Goal: Check status: Check status

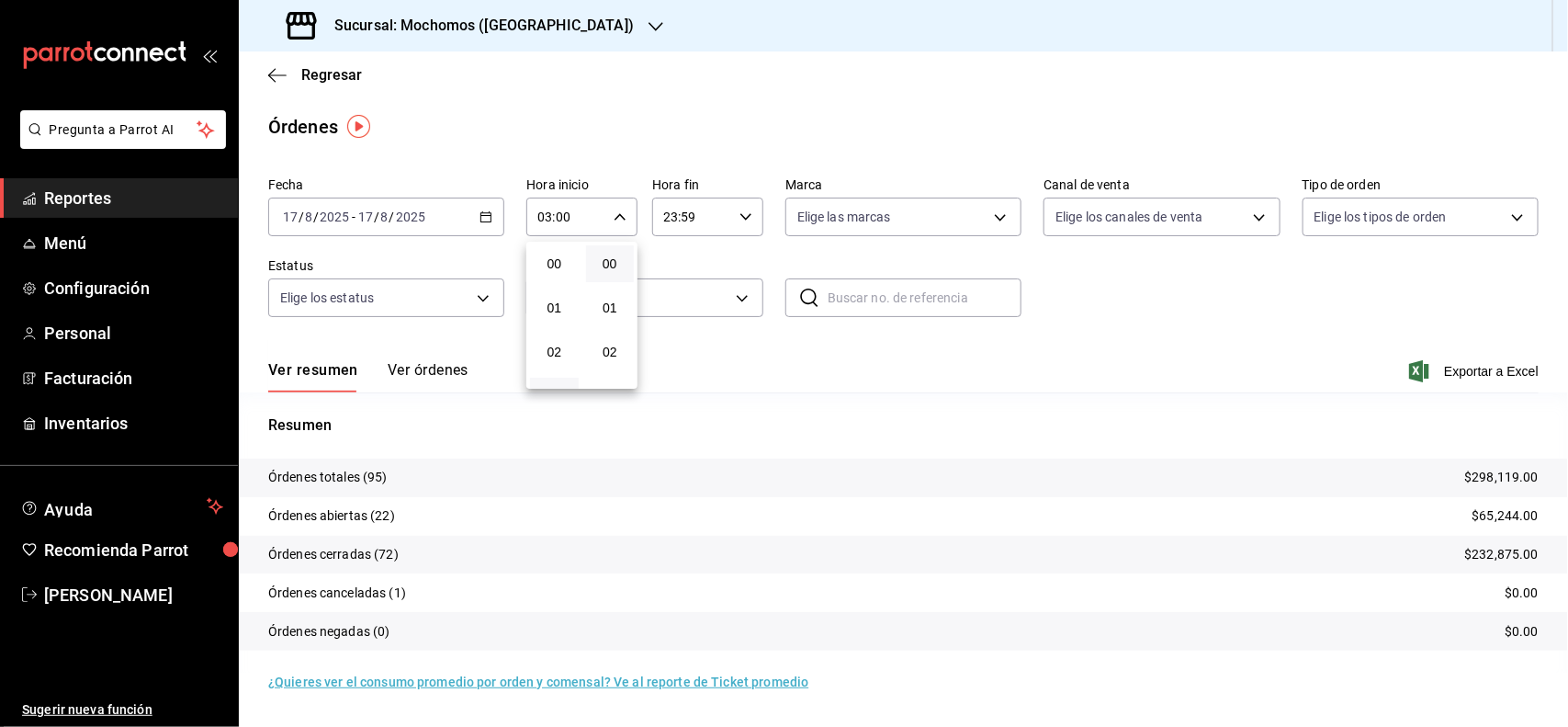
scroll to position [114, 0]
click at [102, 249] on div at bounding box center [784, 363] width 1568 height 727
click at [124, 196] on span "Reportes" at bounding box center [133, 198] width 179 height 24
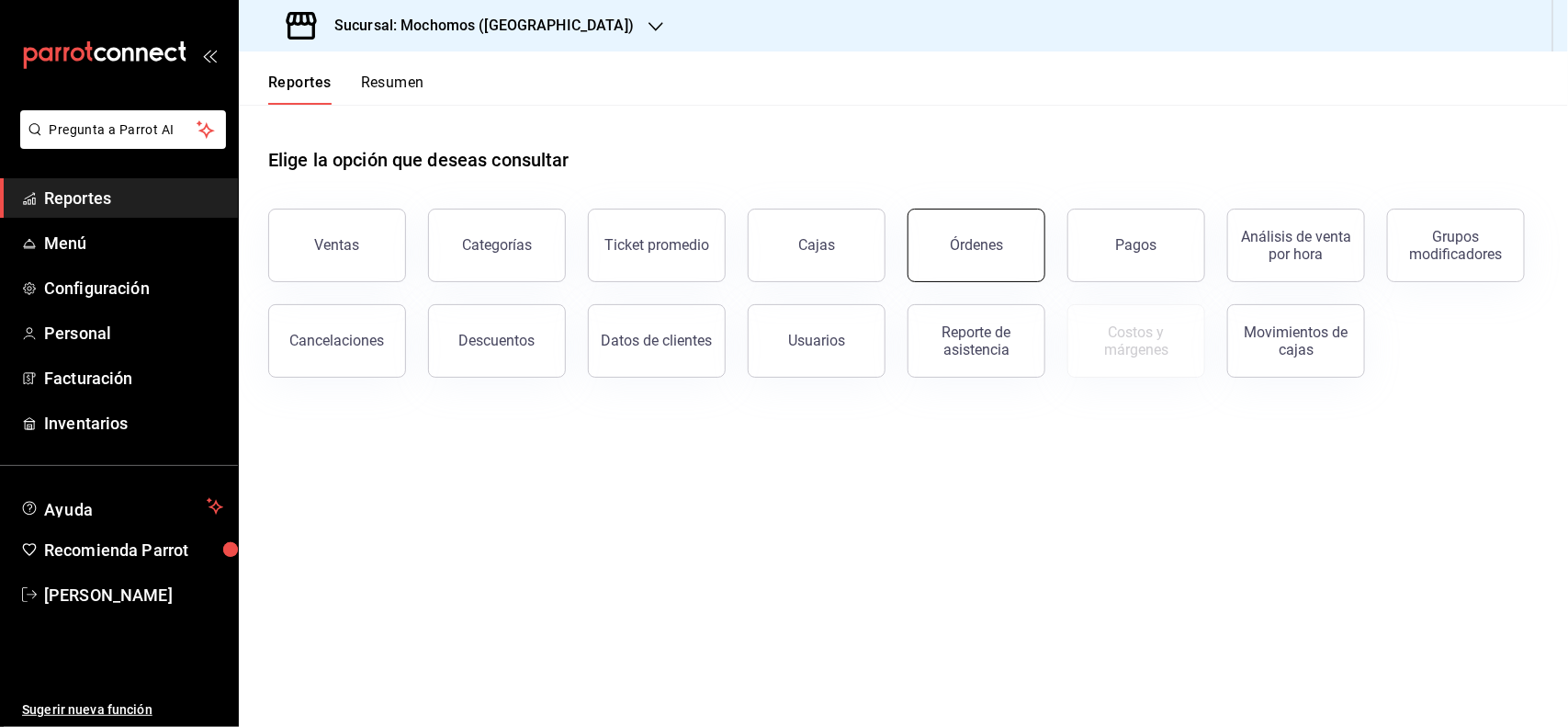
click at [980, 237] on div "Órdenes" at bounding box center [976, 245] width 53 height 18
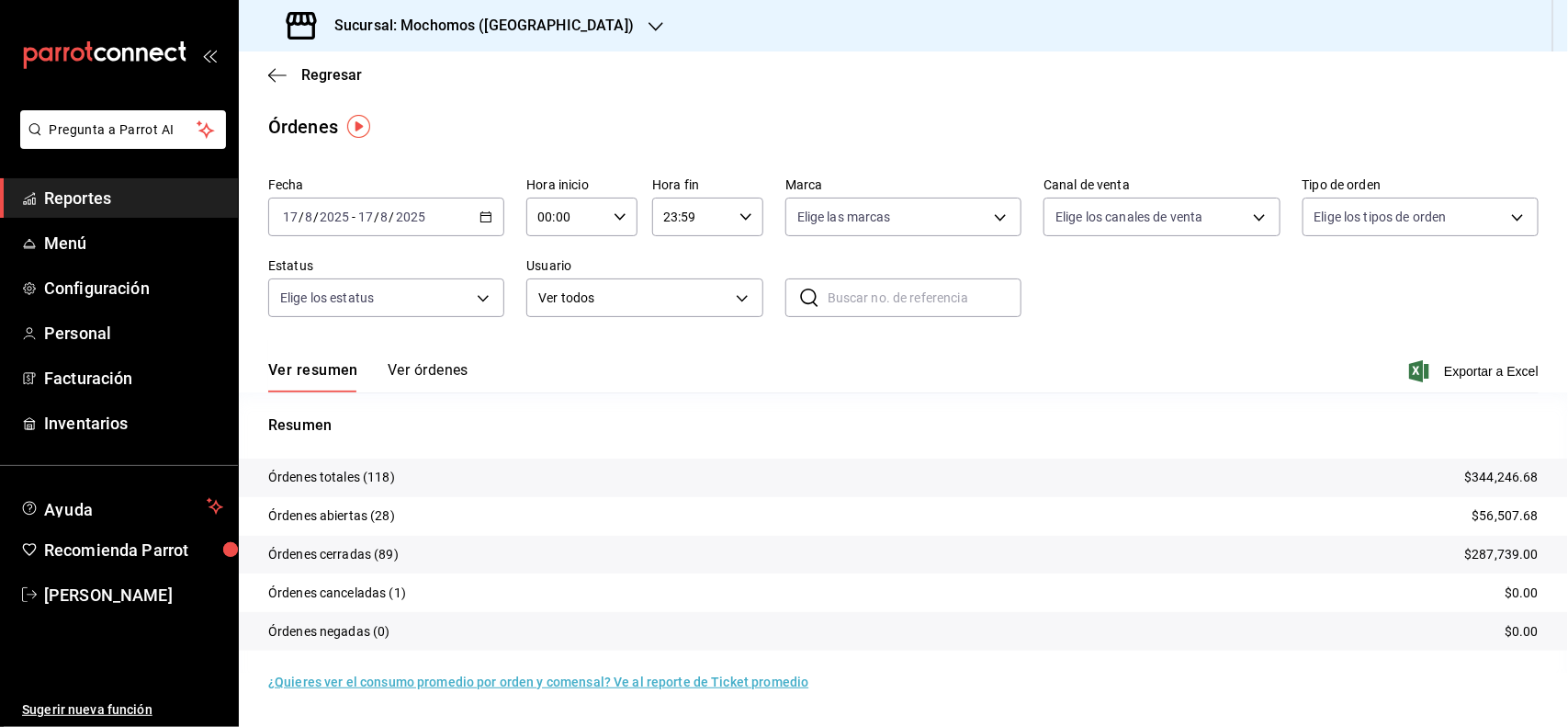
click at [292, 217] on input "17" at bounding box center [290, 216] width 17 height 15
click at [345, 478] on span "Rango de fechas" at bounding box center [355, 479] width 143 height 20
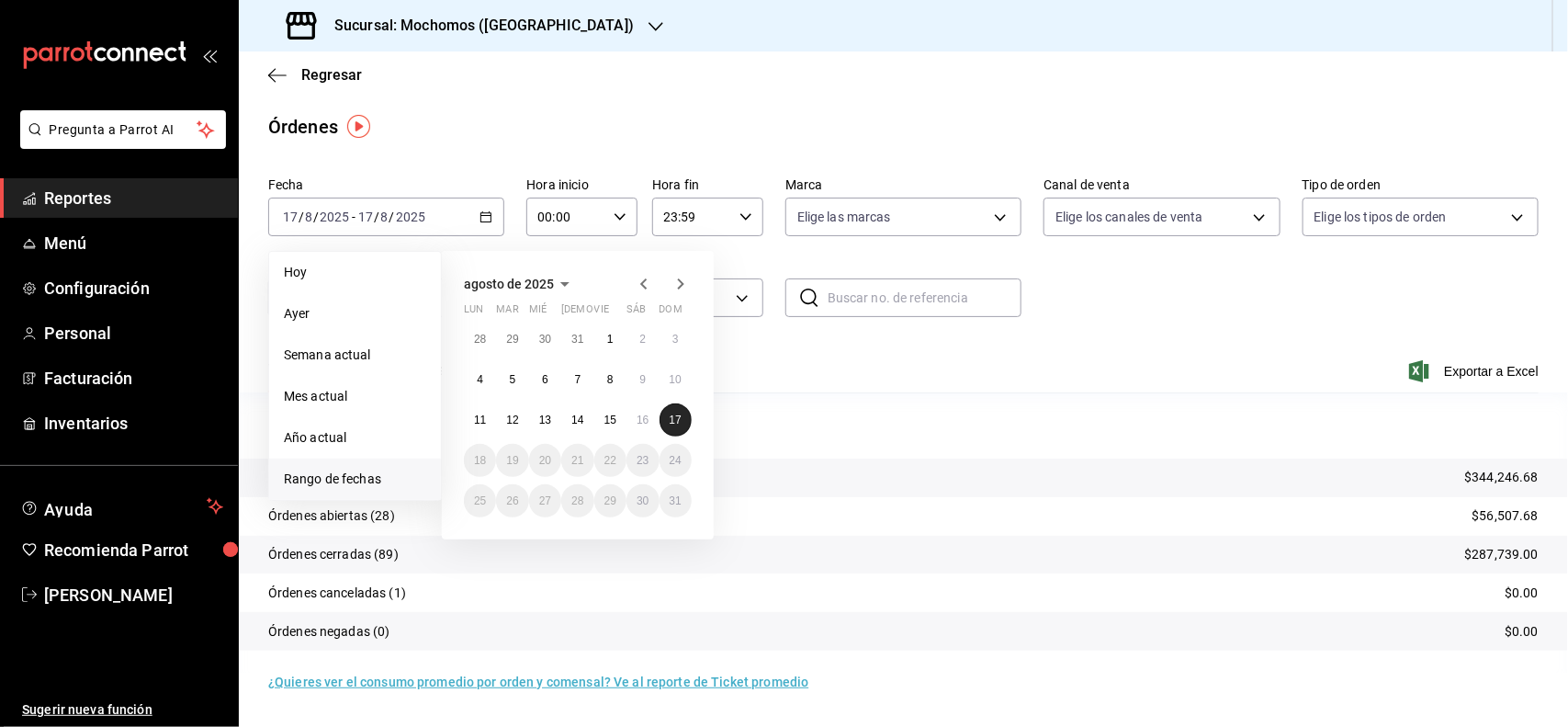
drag, startPoint x: 664, startPoint y: 411, endPoint x: 690, endPoint y: 419, distance: 27.2
click at [683, 418] on button "17" at bounding box center [675, 420] width 32 height 33
click at [948, 374] on div "Ver resumen Ver órdenes Exportar a Excel" at bounding box center [903, 365] width 1270 height 53
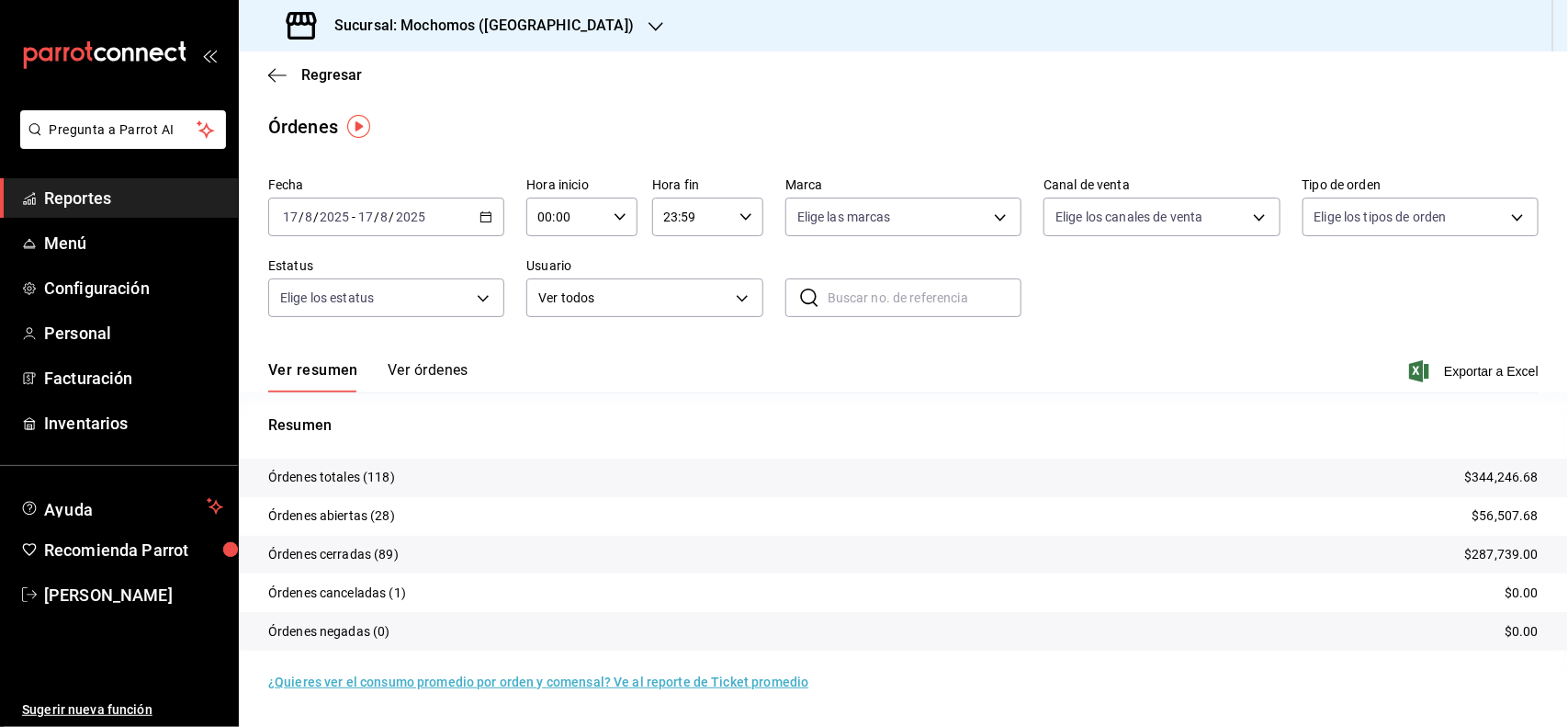
click at [319, 218] on input "2025" at bounding box center [335, 216] width 31 height 15
click at [340, 148] on main "Regresar Órdenes Fecha [DATE] [DATE] - [DATE] [DATE] Hora inicio 00:00 Hora ini…" at bounding box center [903, 389] width 1329 height 675
click at [280, 204] on div "[DATE] [DATE] - [DATE] [DATE]" at bounding box center [385, 216] width 236 height 38
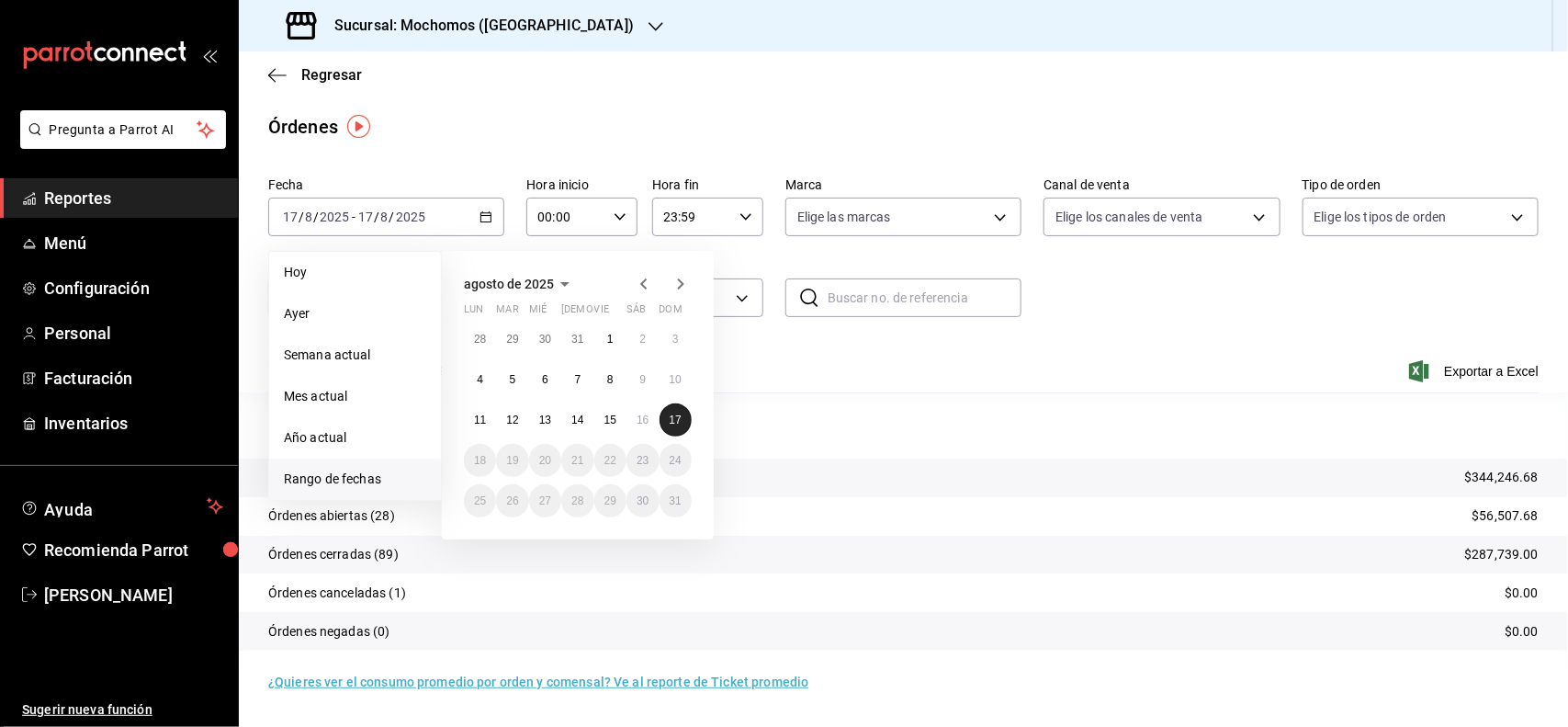
click at [669, 414] on abbr "17" at bounding box center [675, 420] width 12 height 13
click at [671, 415] on abbr "17" at bounding box center [675, 420] width 12 height 13
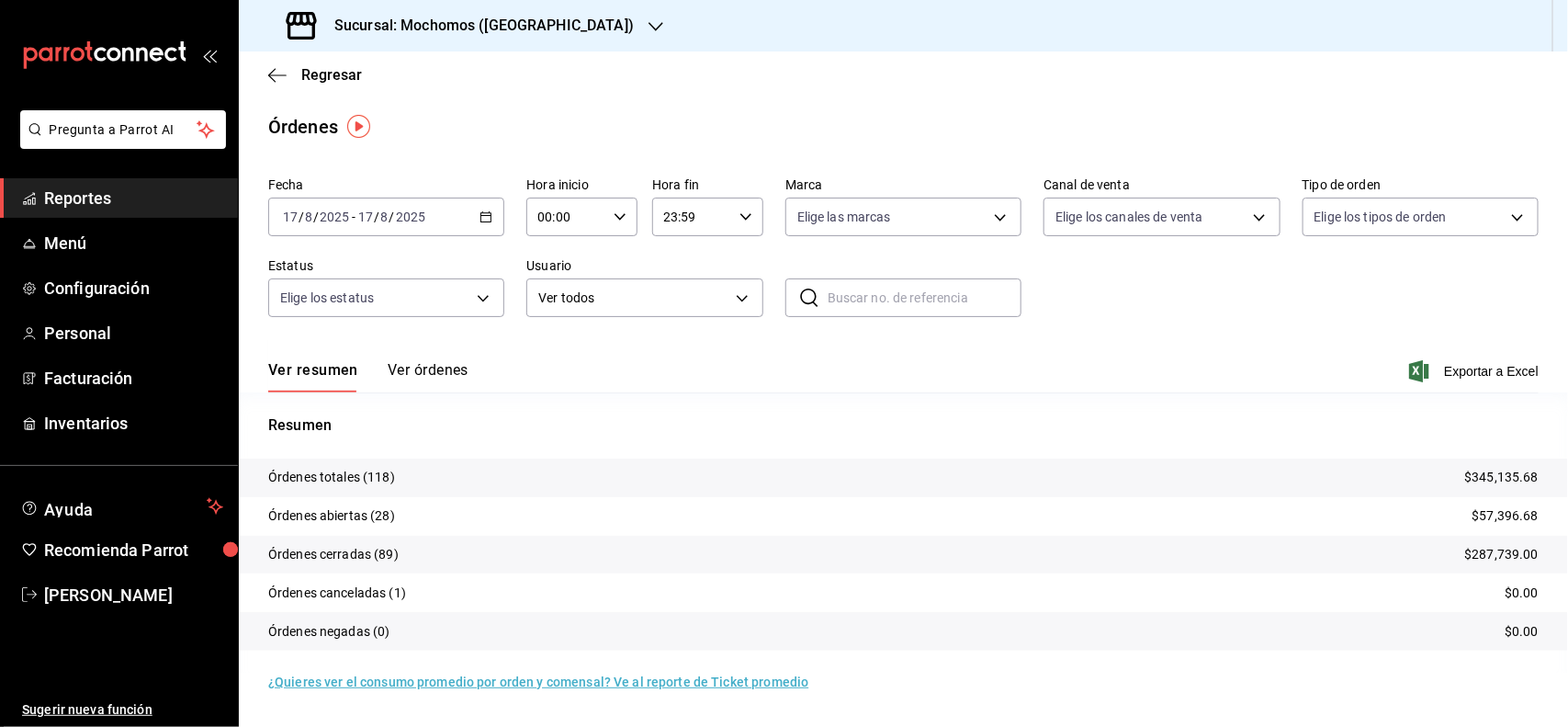
click at [623, 220] on icon "button" at bounding box center [619, 216] width 13 height 13
click at [549, 264] on button "03" at bounding box center [555, 282] width 49 height 37
type input "03:00"
